Goal: Task Accomplishment & Management: Use online tool/utility

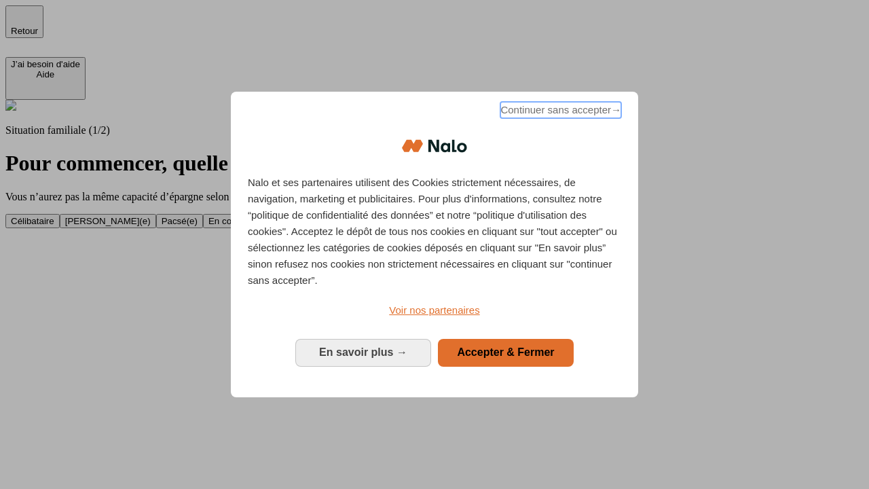
click at [559, 112] on span "Continuer sans accepter →" at bounding box center [560, 110] width 121 height 16
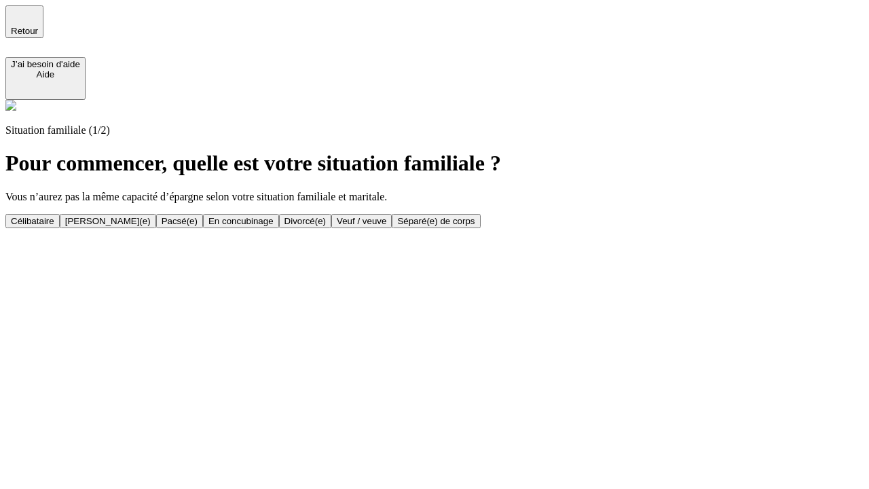
click at [151, 216] on div "[PERSON_NAME](e)" at bounding box center [108, 221] width 86 height 10
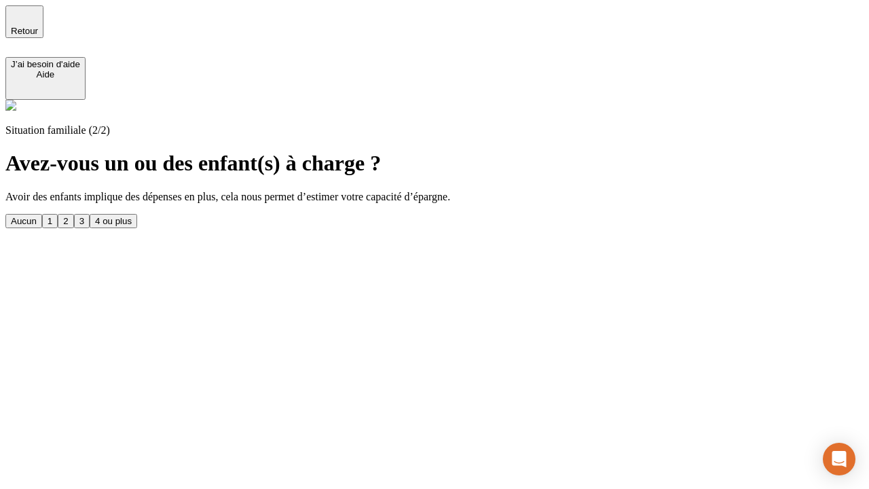
click at [52, 216] on div "1" at bounding box center [50, 221] width 5 height 10
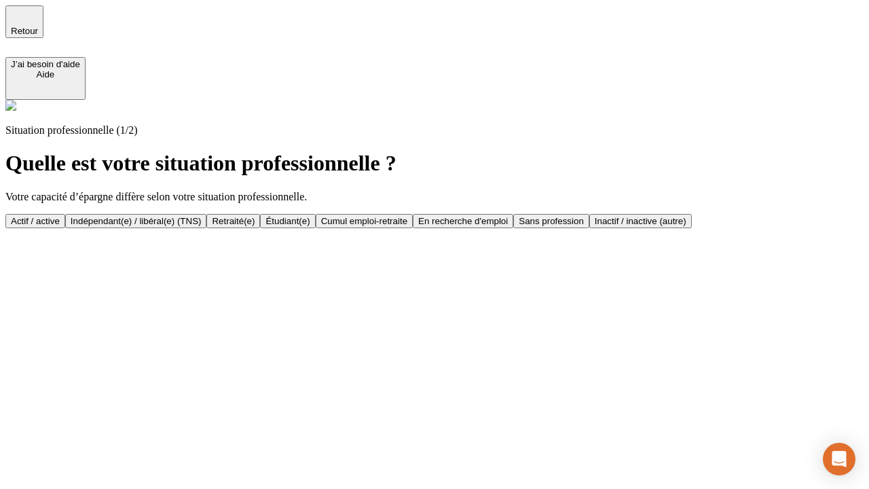
click at [60, 216] on div "Actif / active" at bounding box center [35, 221] width 49 height 10
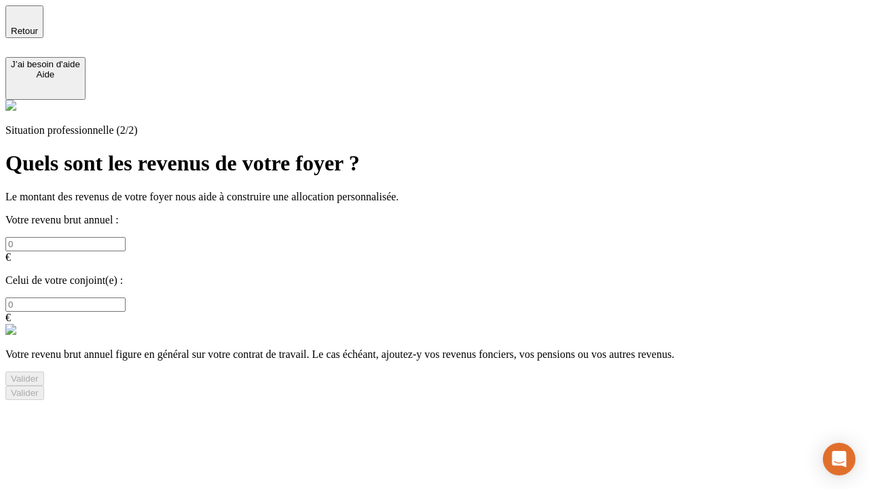
click at [126, 237] on input "text" at bounding box center [65, 244] width 120 height 14
type input "30 000"
click at [126, 297] on input "text" at bounding box center [65, 304] width 120 height 14
type input "40 000"
click at [39, 373] on div "Valider" at bounding box center [25, 378] width 28 height 10
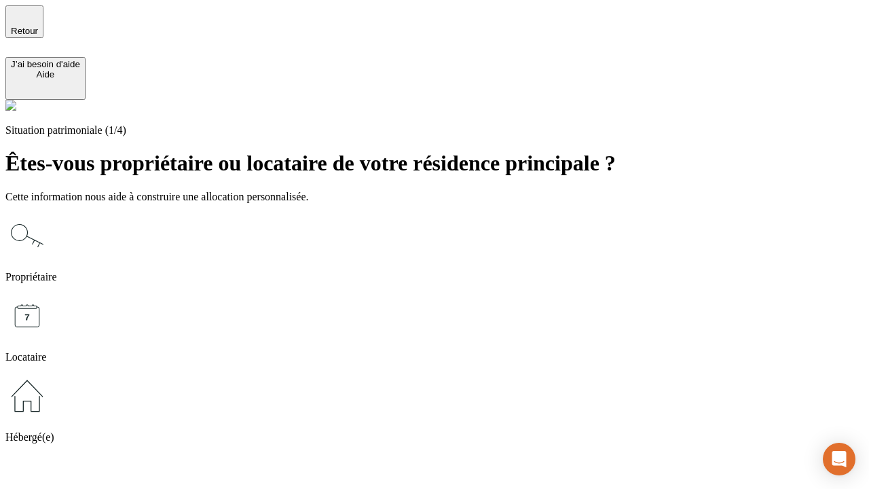
click at [49, 214] on icon at bounding box center [26, 235] width 43 height 43
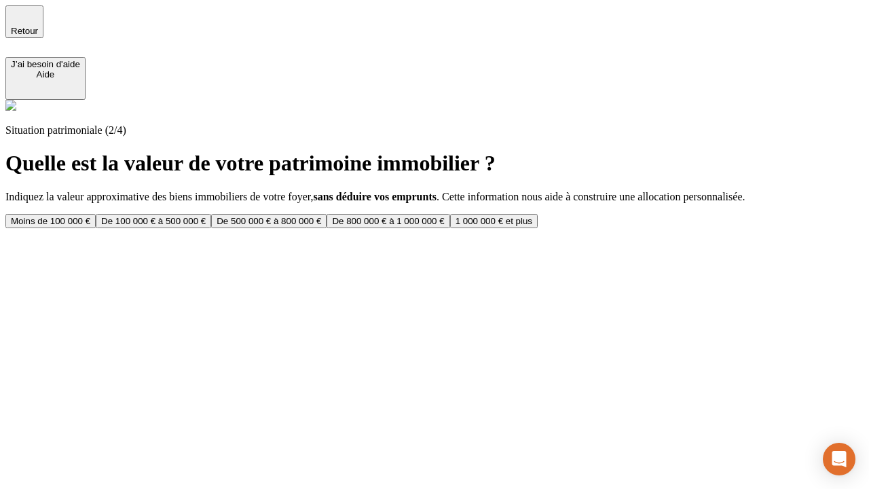
click at [206, 216] on div "De 100 000 € à 500 000 €" at bounding box center [153, 221] width 105 height 10
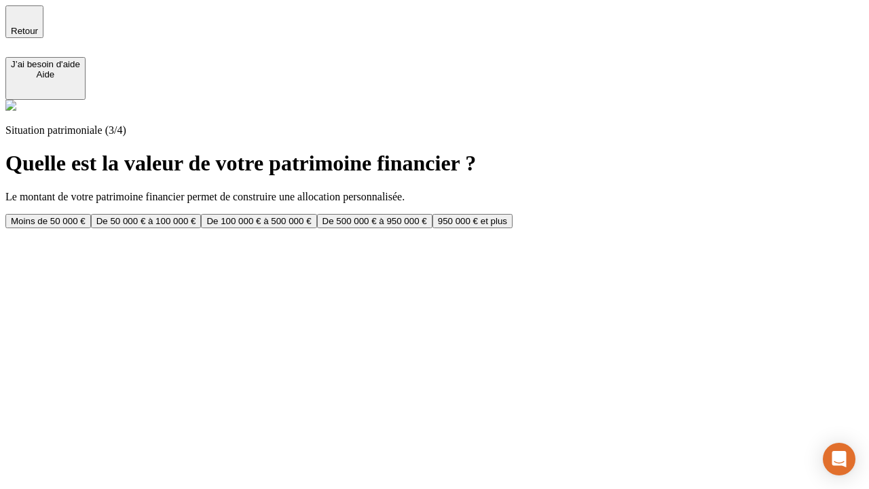
click at [86, 216] on div "Moins de 50 000 €" at bounding box center [48, 221] width 75 height 10
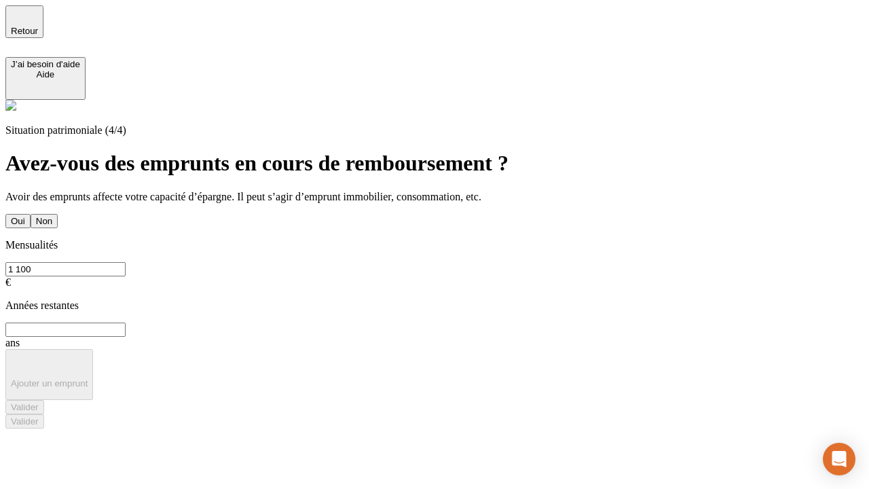
type input "1 100"
type input "20"
click at [39, 402] on div "Valider" at bounding box center [25, 407] width 28 height 10
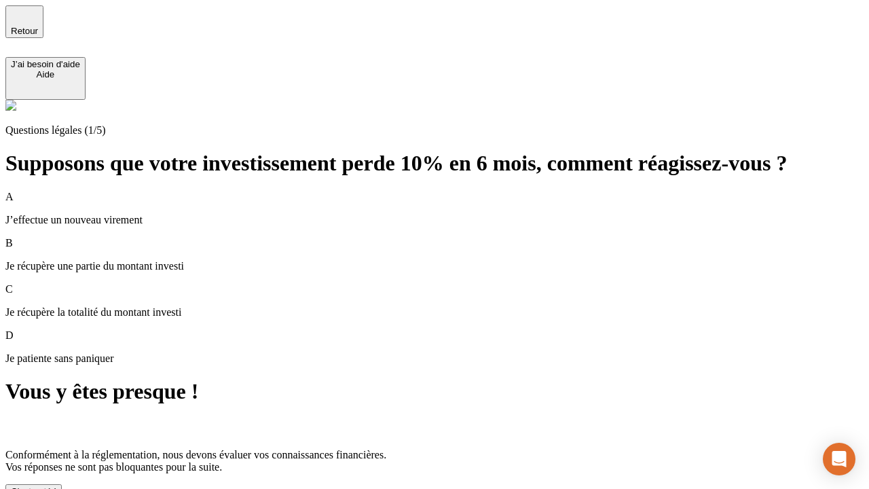
click at [56, 486] on div "C'est noté !" at bounding box center [33, 491] width 45 height 10
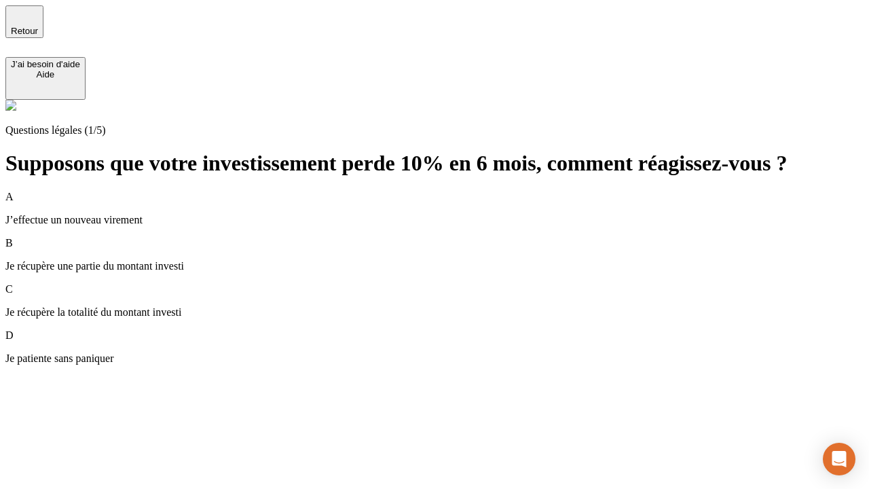
click at [451, 260] on p "Je récupère une partie du montant investi" at bounding box center [434, 266] width 858 height 12
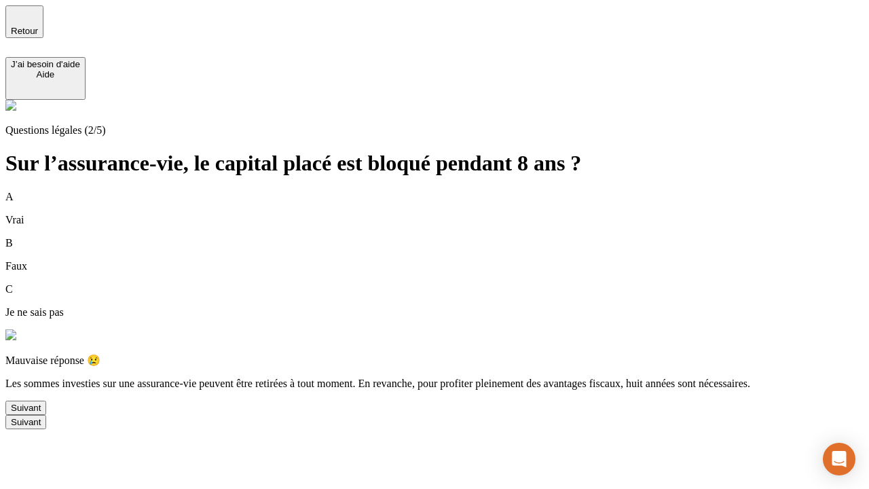
click at [41, 413] on div "Suivant" at bounding box center [26, 408] width 30 height 10
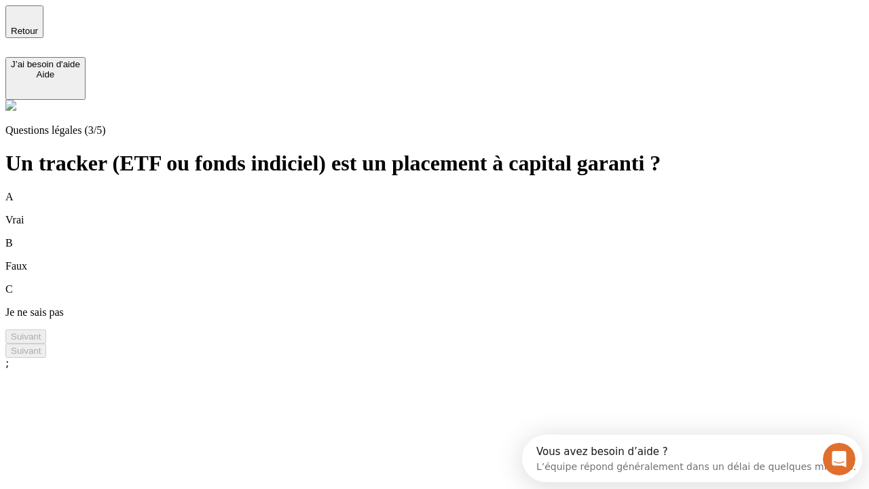
click at [451, 237] on div "B Faux" at bounding box center [434, 254] width 858 height 35
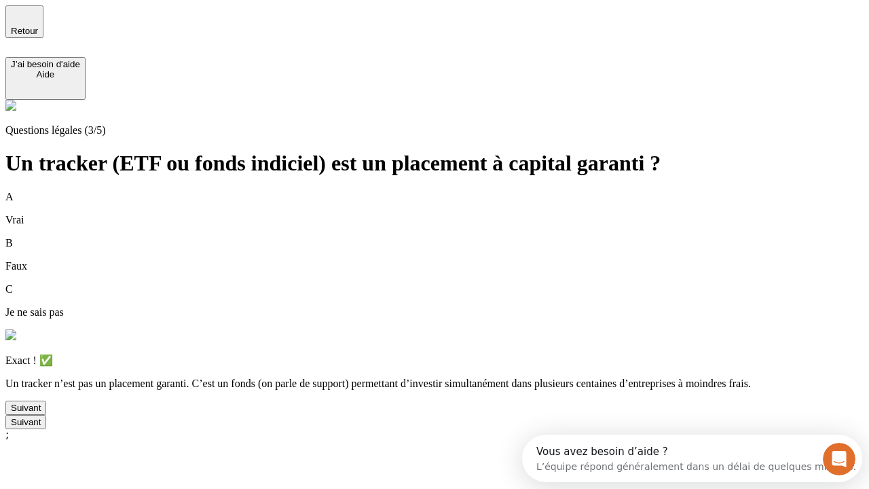
click at [41, 413] on div "Suivant" at bounding box center [26, 408] width 30 height 10
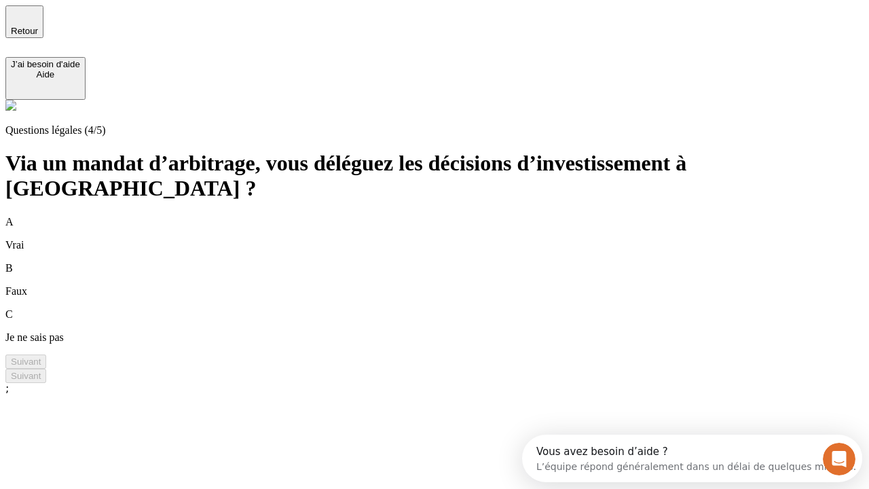
click at [451, 216] on div "A Vrai" at bounding box center [434, 233] width 858 height 35
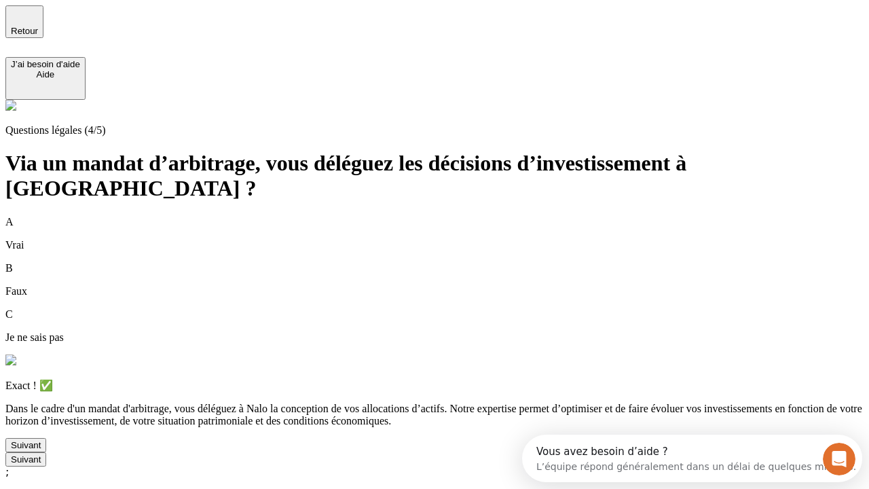
click at [41, 450] on div "Suivant" at bounding box center [26, 445] width 30 height 10
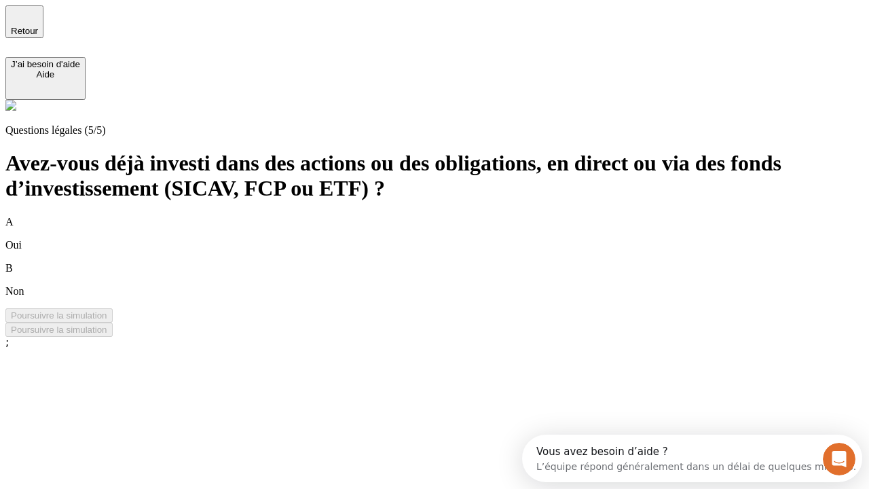
click at [451, 262] on div "B Non" at bounding box center [434, 279] width 858 height 35
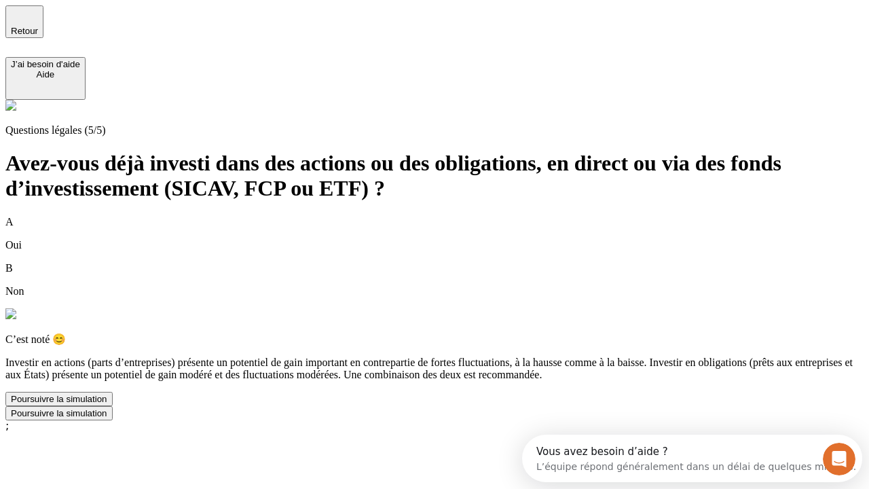
click at [107, 404] on div "Poursuivre la simulation" at bounding box center [59, 399] width 96 height 10
